Goal: Task Accomplishment & Management: Manage account settings

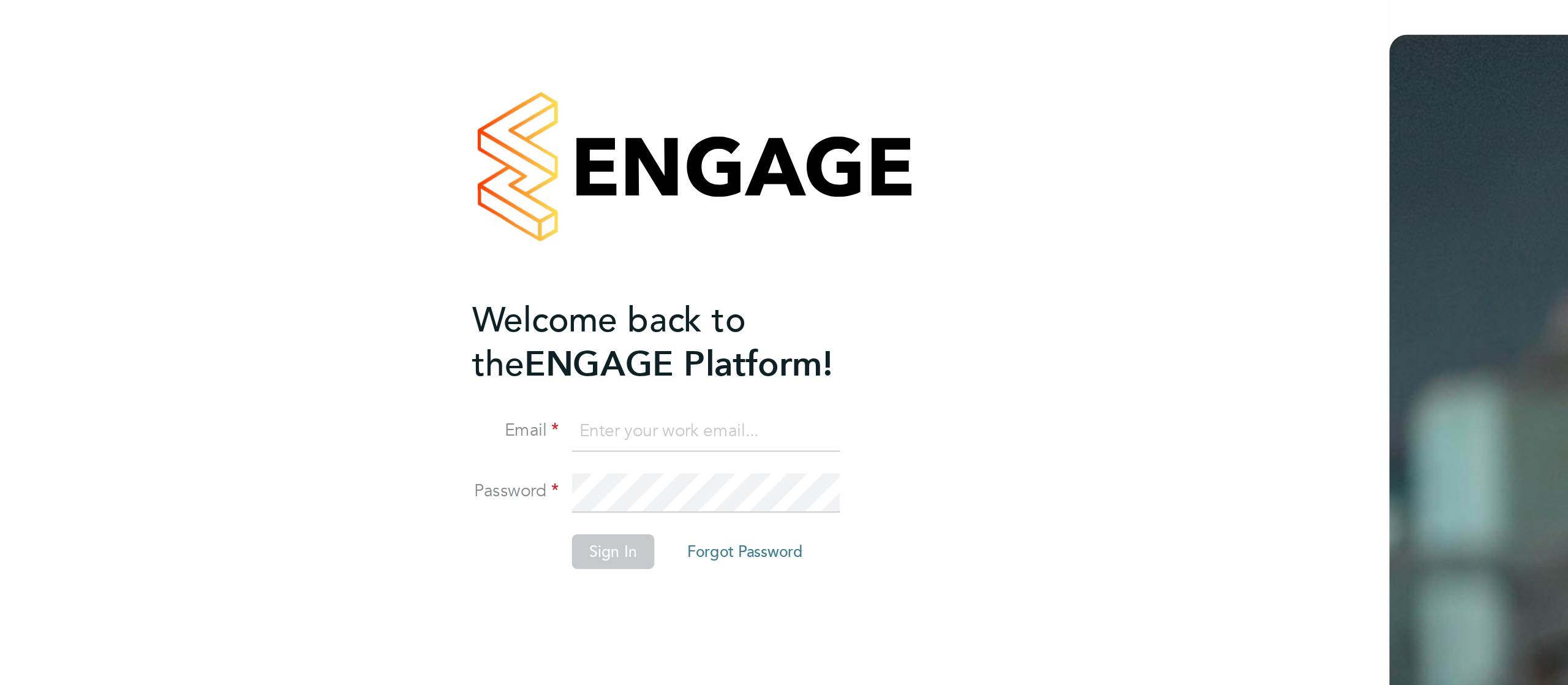
type input "[PERSON_NAME][EMAIL_ADDRESS][DOMAIN_NAME]"
click at [357, 311] on button "Sign In" at bounding box center [346, 311] width 46 height 19
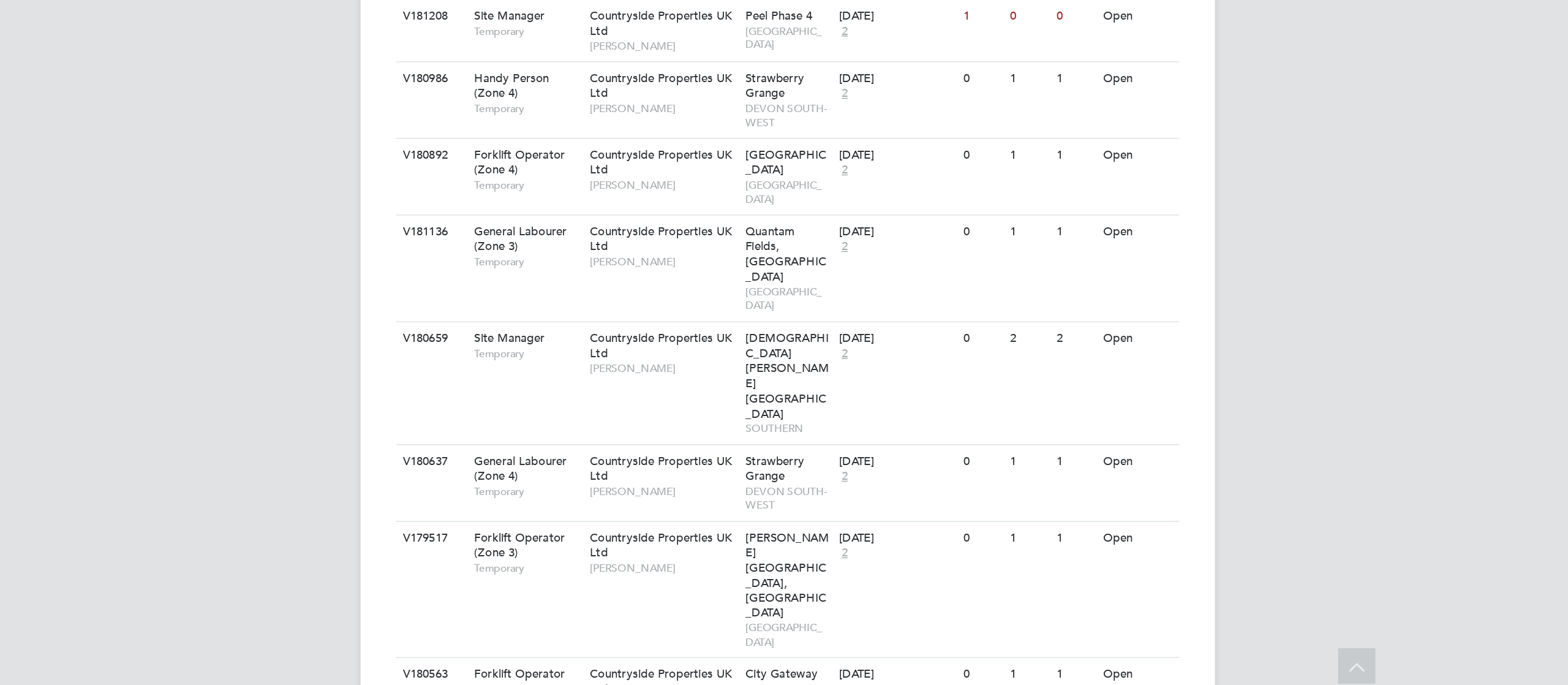
scroll to position [595, 0]
click at [425, 362] on div "JC James Crawley Notifications 20 Applications: Network Team Members Businesses…" at bounding box center [784, 179] width 1568 height 1549
